Goal: Information Seeking & Learning: Check status

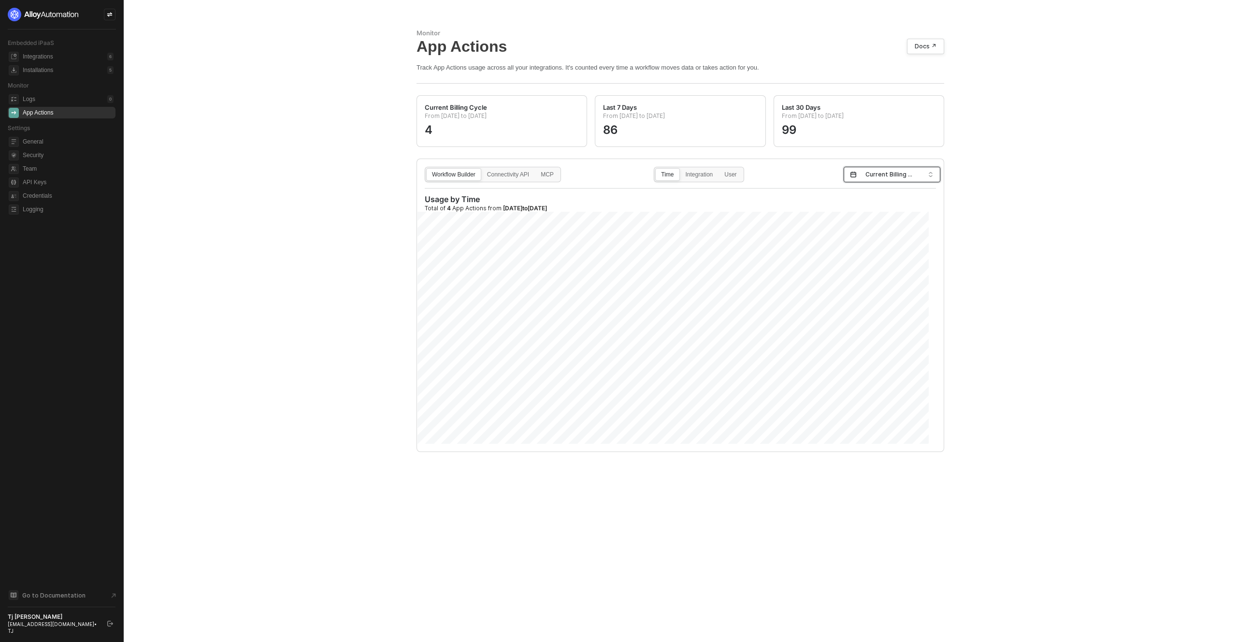
click at [930, 174] on input "search" at bounding box center [892, 174] width 85 height 15
click at [875, 229] on div "Last 30 Days" at bounding box center [888, 226] width 81 height 11
click at [516, 177] on div "Connectivity API" at bounding box center [508, 179] width 53 height 15
click at [482, 169] on input "Connectivity API" at bounding box center [482, 169] width 0 height 0
click at [705, 171] on label "Connector" at bounding box center [699, 174] width 38 height 13
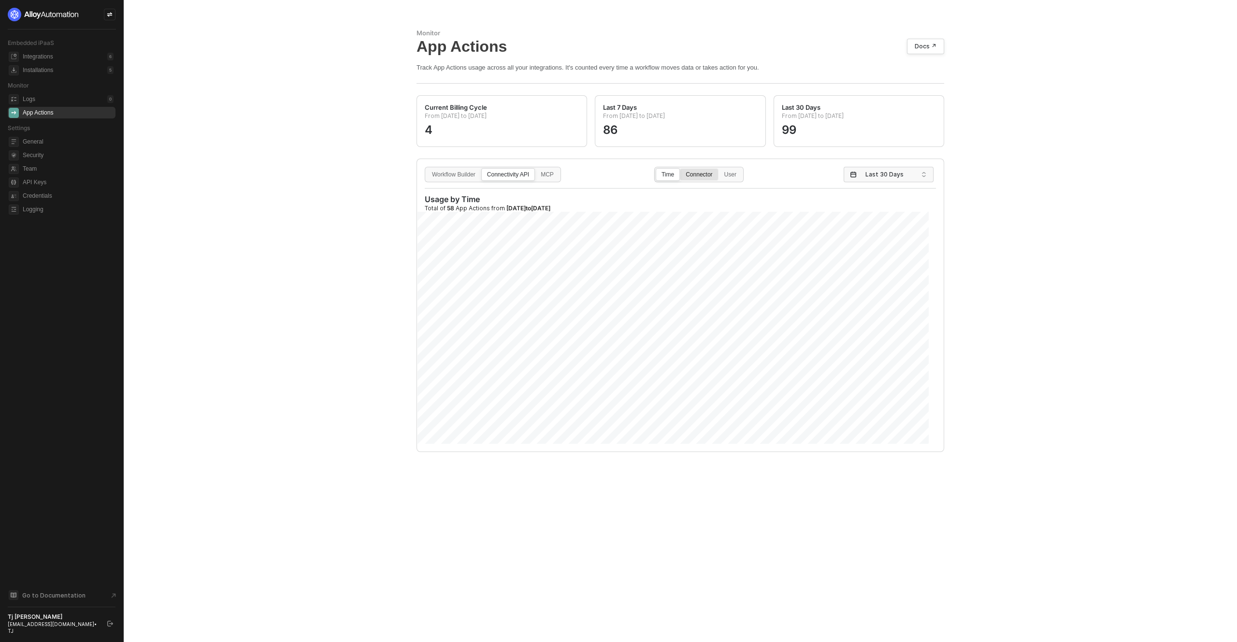
click at [681, 169] on input "Connector" at bounding box center [681, 169] width 0 height 0
click at [531, 174] on div "Connectivity API" at bounding box center [508, 179] width 53 height 15
click at [482, 169] on input "Connectivity API" at bounding box center [482, 169] width 0 height 0
click at [876, 175] on span "Current Billing Cycle" at bounding box center [894, 174] width 57 height 15
click at [868, 231] on div "Last 30 Days" at bounding box center [888, 226] width 81 height 11
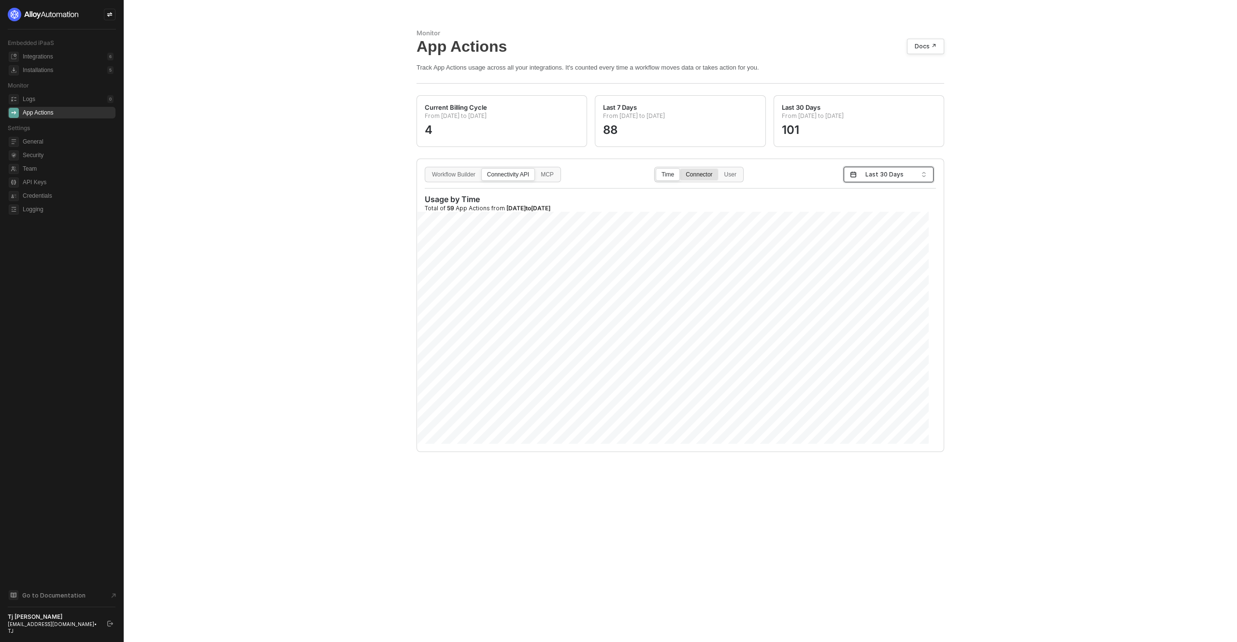
click at [704, 184] on div "Connector" at bounding box center [699, 179] width 37 height 15
click at [681, 169] on input "Connector" at bounding box center [681, 169] width 0 height 0
click at [848, 215] on icon at bounding box center [849, 215] width 3 height 2
click at [847, 215] on div at bounding box center [849, 215] width 7 height 7
click at [847, 225] on icon at bounding box center [850, 227] width 6 height 6
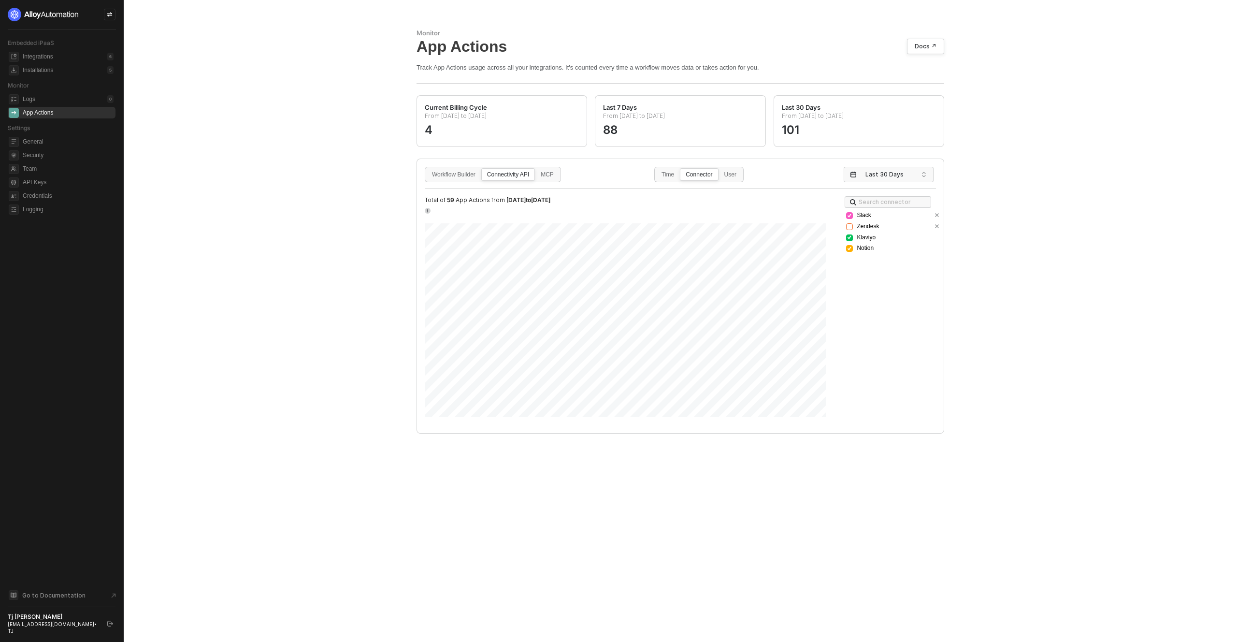
click at [846, 225] on div at bounding box center [849, 226] width 7 height 7
click at [846, 243] on div "Slack Zendesk Klaviyo Notion" at bounding box center [893, 232] width 95 height 42
click at [848, 237] on icon at bounding box center [850, 237] width 6 height 6
click at [848, 237] on div at bounding box center [849, 237] width 7 height 7
click at [847, 247] on icon at bounding box center [850, 249] width 6 height 6
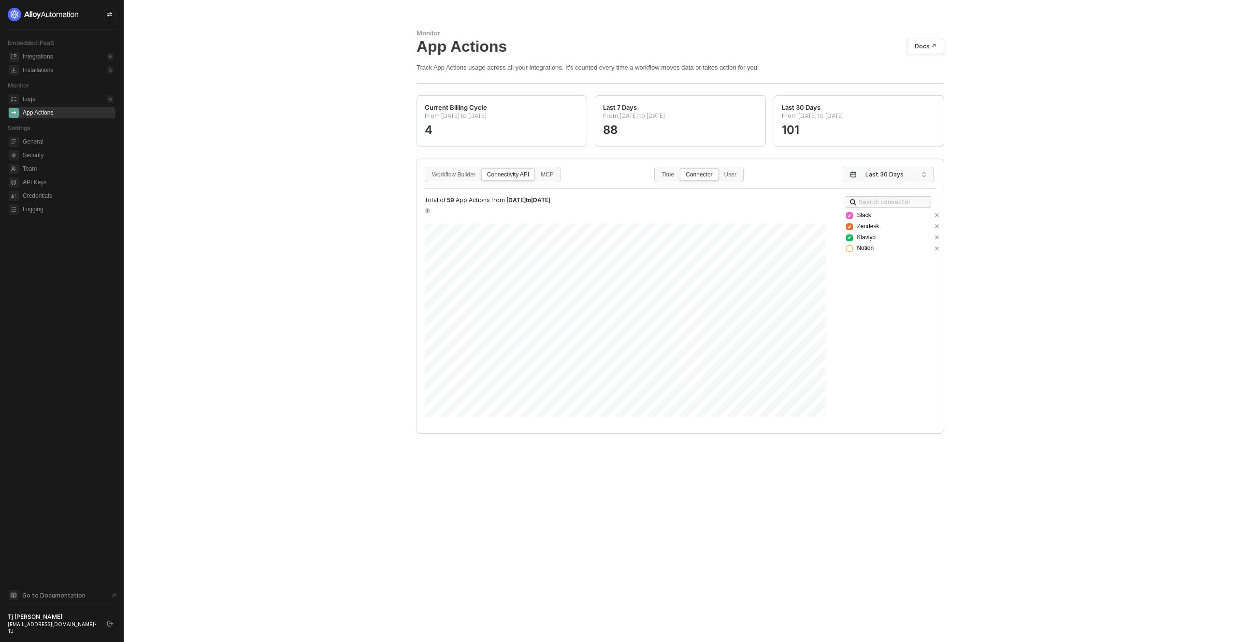
click at [847, 247] on div at bounding box center [849, 248] width 7 height 7
click at [508, 178] on div "Connectivity API" at bounding box center [508, 179] width 53 height 15
click at [482, 169] on input "Connectivity API" at bounding box center [482, 169] width 0 height 0
click at [698, 178] on div "Connector" at bounding box center [699, 179] width 37 height 15
click at [681, 169] on input "Connector" at bounding box center [681, 169] width 0 height 0
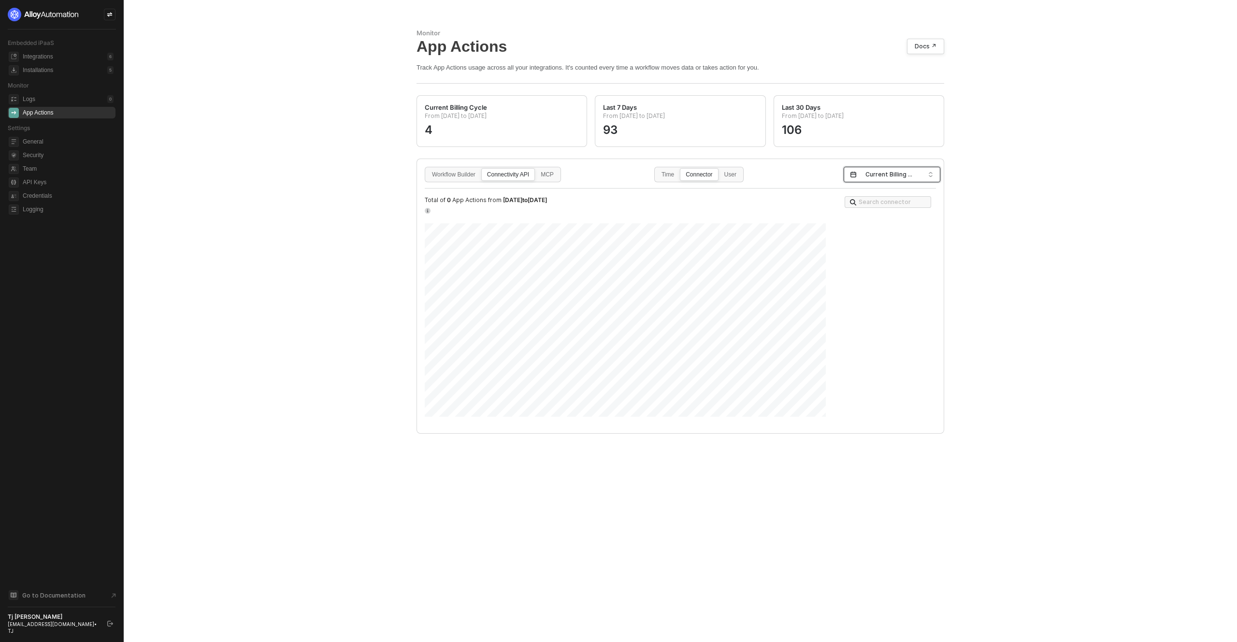
click at [891, 178] on span "Current Billing Cycle" at bounding box center [894, 174] width 57 height 15
click at [877, 223] on div "Last 30 Days" at bounding box center [888, 226] width 81 height 11
